Goal: Information Seeking & Learning: Check status

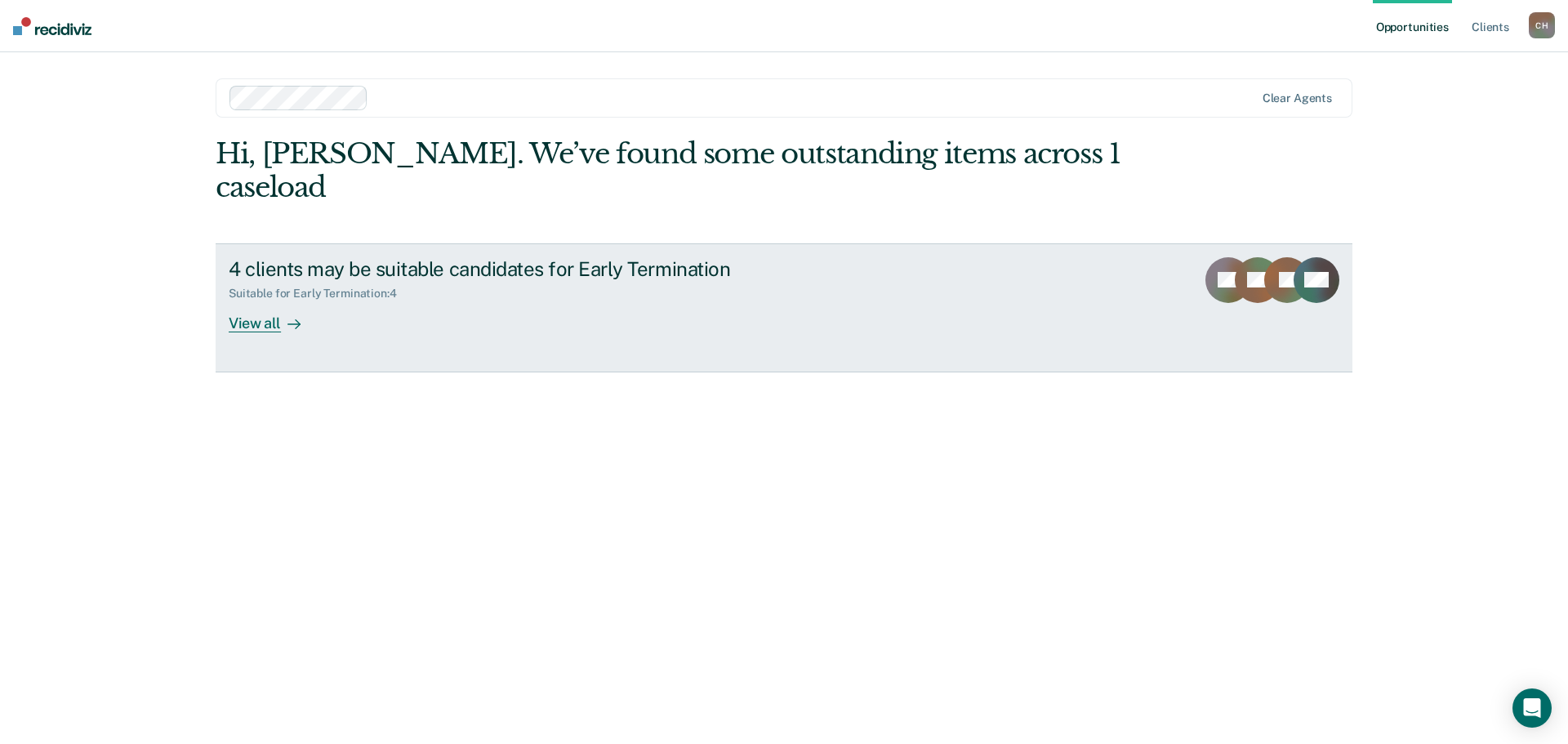
click at [253, 321] on div "View all" at bounding box center [274, 317] width 92 height 32
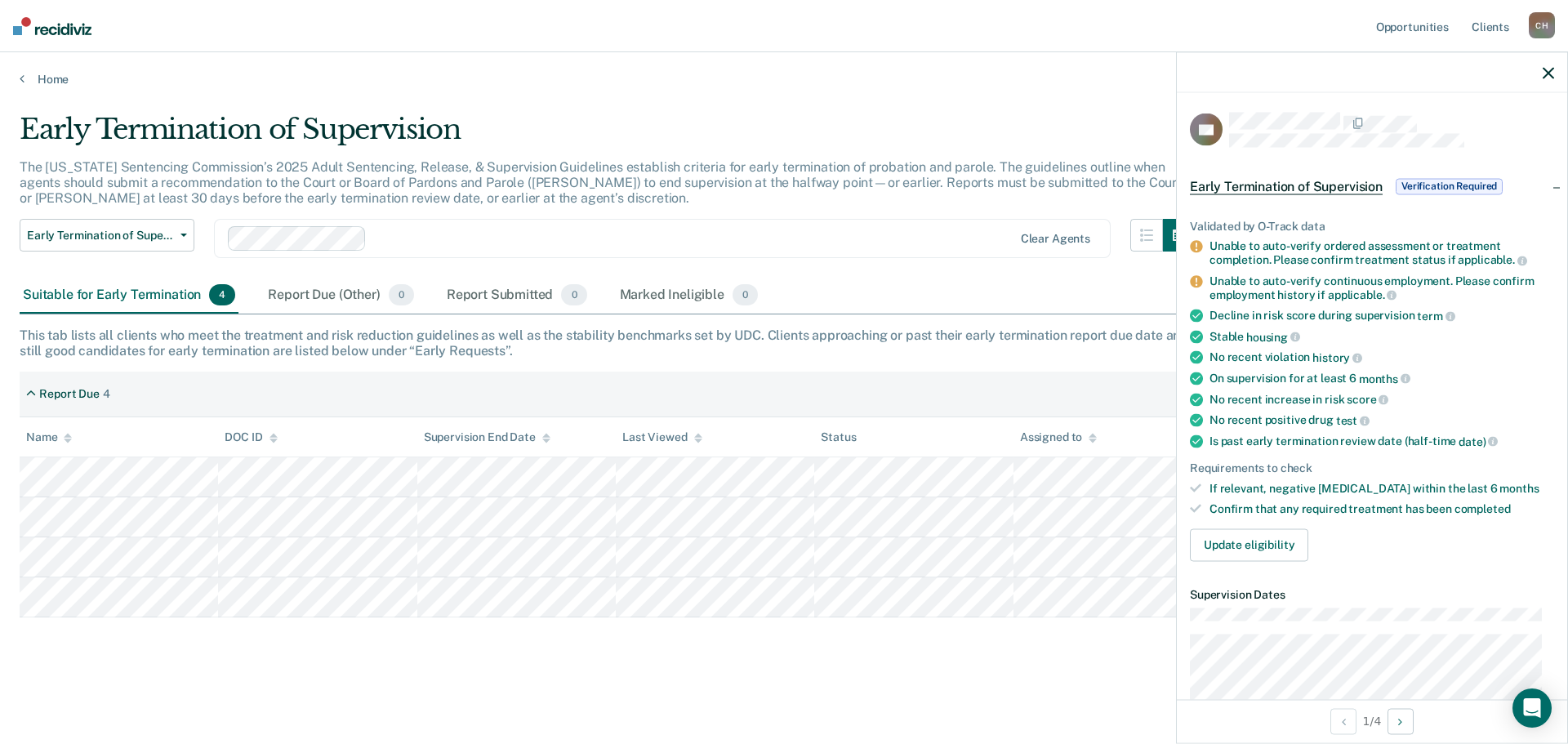
click at [1543, 77] on icon "button" at bounding box center [1547, 72] width 11 height 11
